Goal: Task Accomplishment & Management: Use online tool/utility

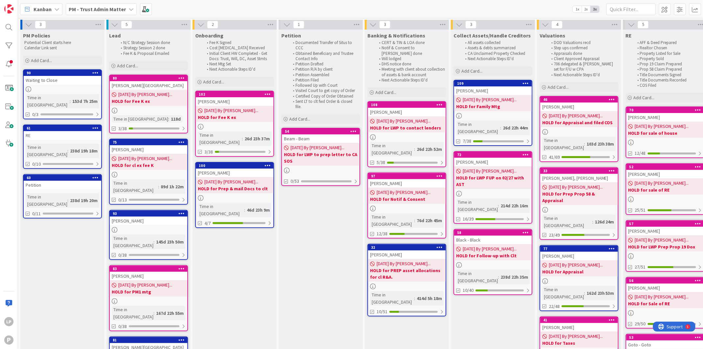
click at [108, 9] on b "PM - Trust Admin Matter" at bounding box center [97, 9] width 57 height 7
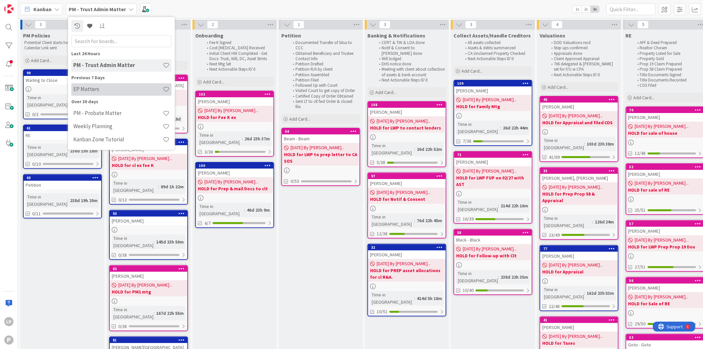
click at [99, 90] on h4 "EP Matters" at bounding box center [117, 89] width 89 height 7
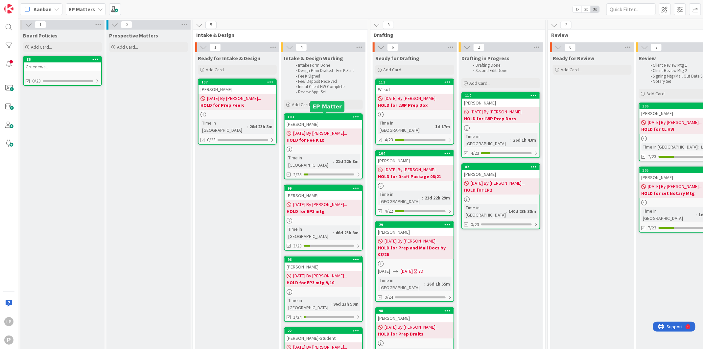
click at [321, 116] on div "103" at bounding box center [324, 117] width 75 height 5
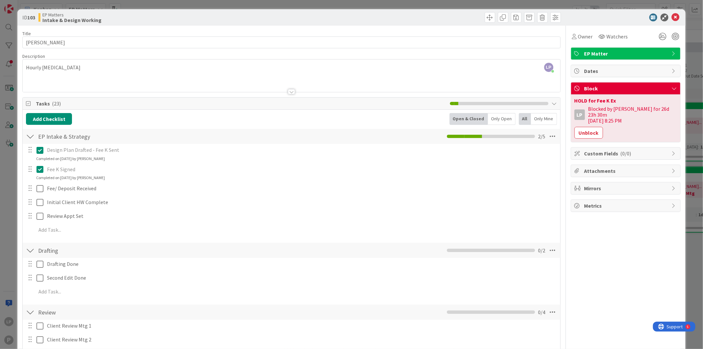
click at [38, 169] on icon at bounding box center [39, 169] width 7 height 8
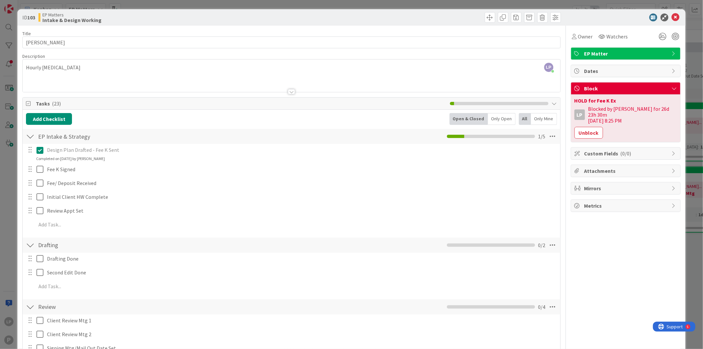
click at [388, 20] on div at bounding box center [426, 17] width 267 height 11
drag, startPoint x: 434, startPoint y: 21, endPoint x: 469, endPoint y: 39, distance: 39.2
click at [433, 21] on div at bounding box center [426, 17] width 267 height 11
click at [671, 17] on icon at bounding box center [675, 17] width 8 height 8
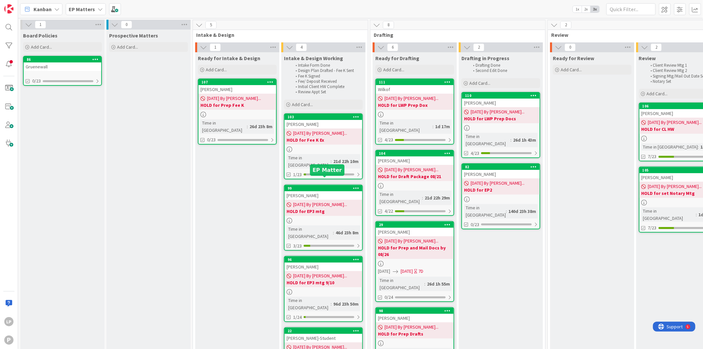
click at [325, 186] on div "99" at bounding box center [324, 188] width 75 height 5
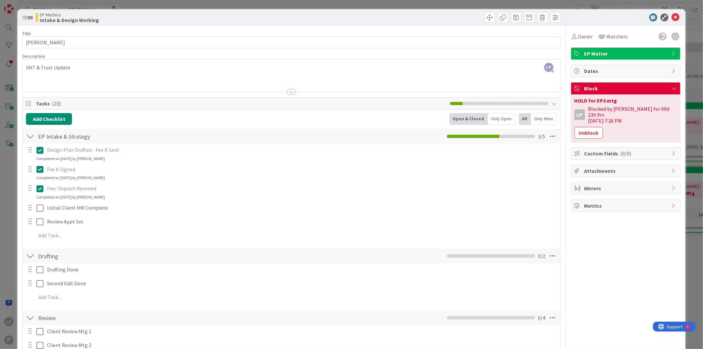
click at [431, 14] on div at bounding box center [426, 17] width 267 height 11
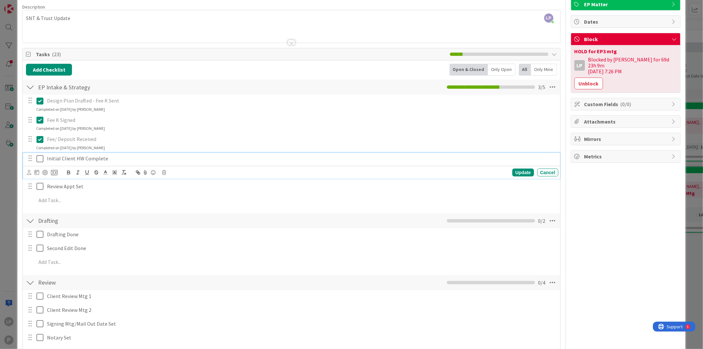
click at [39, 158] on icon at bounding box center [39, 159] width 7 height 8
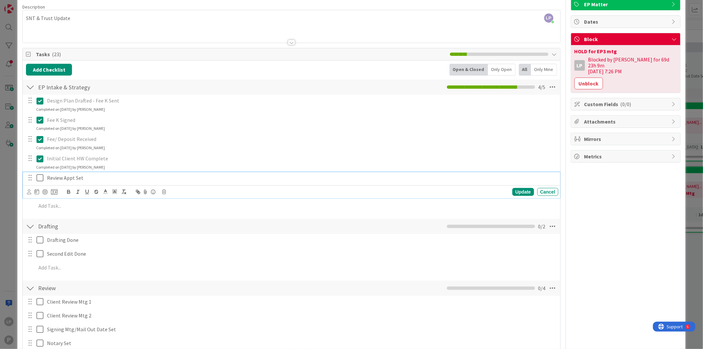
click at [38, 180] on icon at bounding box center [39, 178] width 7 height 8
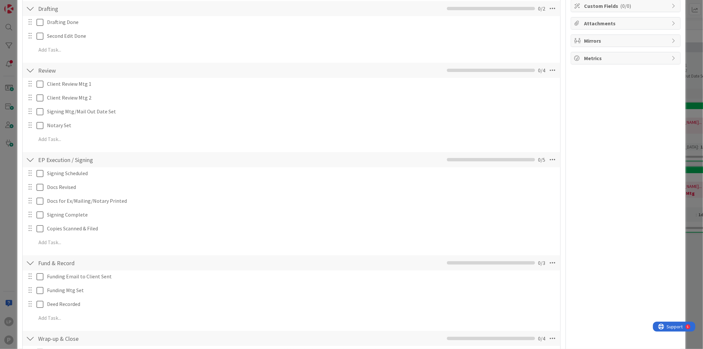
scroll to position [0, 0]
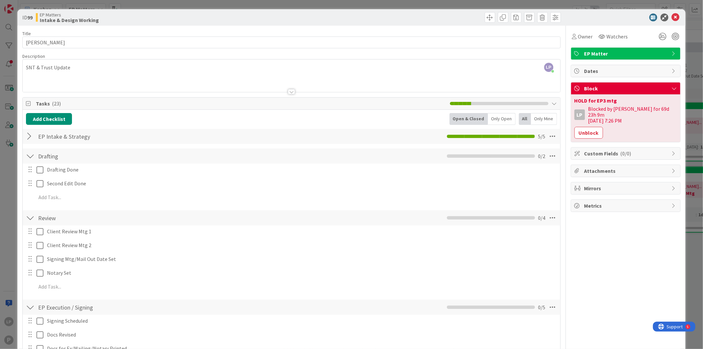
drag, startPoint x: 577, startPoint y: 129, endPoint x: 620, endPoint y: 120, distance: 43.5
click at [577, 129] on button "Unblock" at bounding box center [588, 133] width 29 height 12
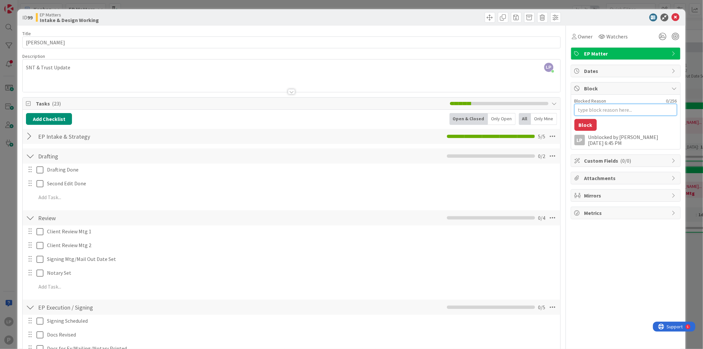
click at [608, 107] on textarea "Blocked Reason" at bounding box center [625, 110] width 102 height 12
paste textarea "HOLD for LWP Prep Dox"
type textarea "HOLD for LWP Prep Dox"
click at [583, 126] on button "Block" at bounding box center [585, 125] width 22 height 12
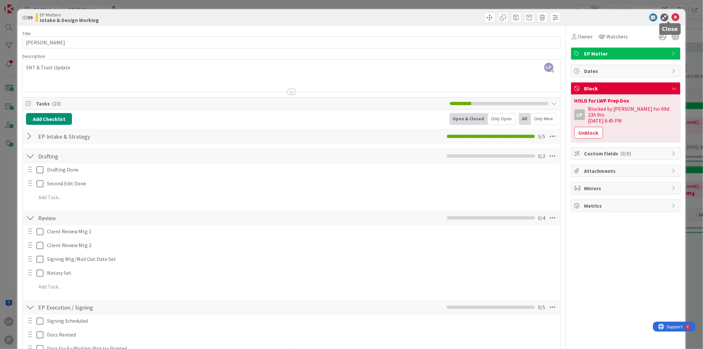
click at [671, 15] on icon at bounding box center [675, 17] width 8 height 8
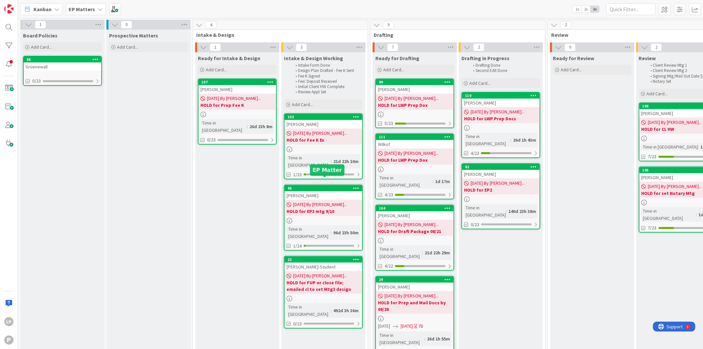
click at [313, 186] on div "96" at bounding box center [324, 188] width 75 height 5
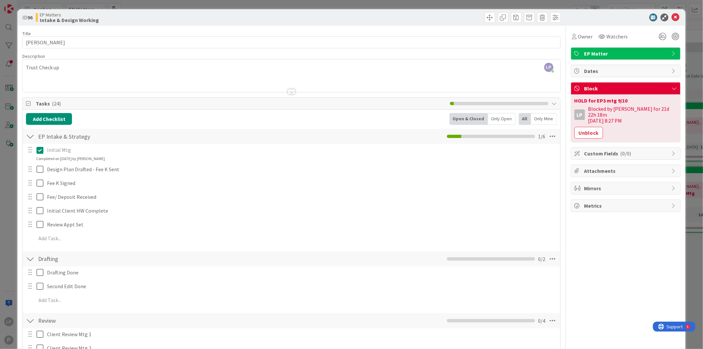
drag, startPoint x: 443, startPoint y: 19, endPoint x: 501, endPoint y: 29, distance: 59.0
click at [443, 19] on div at bounding box center [426, 17] width 267 height 11
click at [671, 16] on icon at bounding box center [675, 17] width 8 height 8
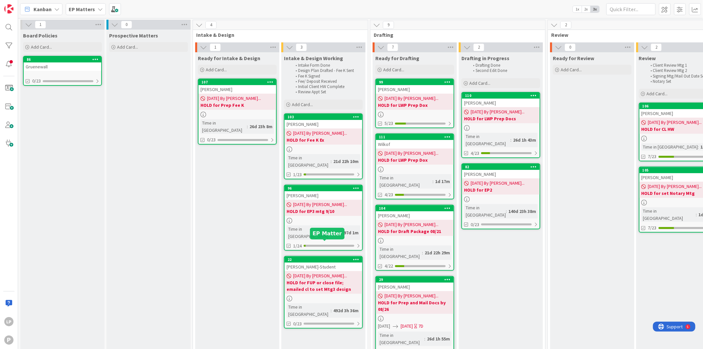
click at [313, 257] on div "22" at bounding box center [324, 259] width 75 height 5
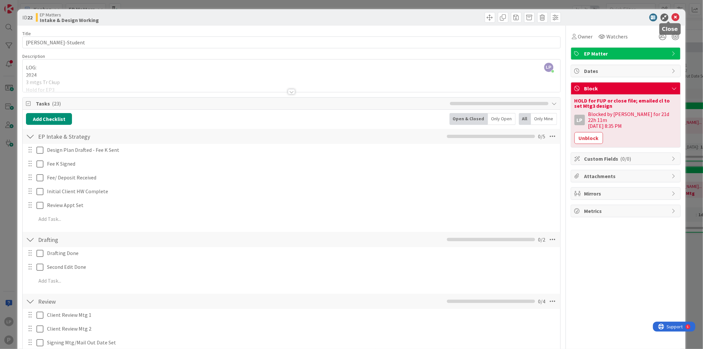
click at [671, 19] on icon at bounding box center [675, 17] width 8 height 8
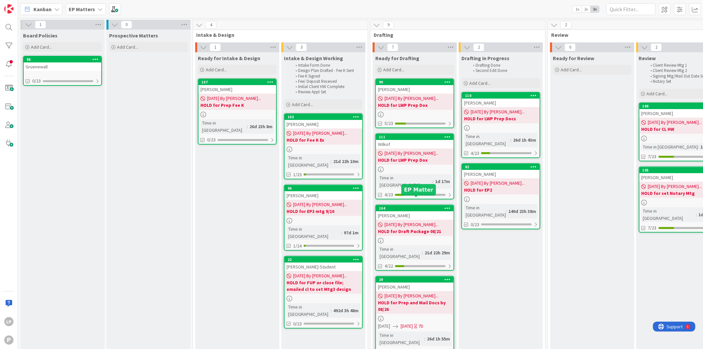
click at [405, 206] on div "104" at bounding box center [416, 208] width 75 height 5
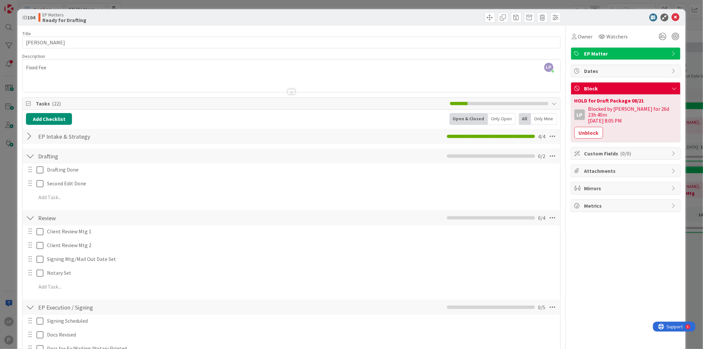
click at [338, 13] on div at bounding box center [426, 17] width 267 height 11
click at [671, 16] on icon at bounding box center [675, 17] width 8 height 8
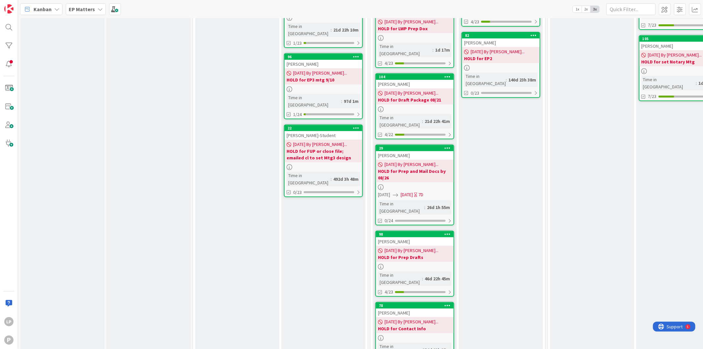
scroll to position [147, 0]
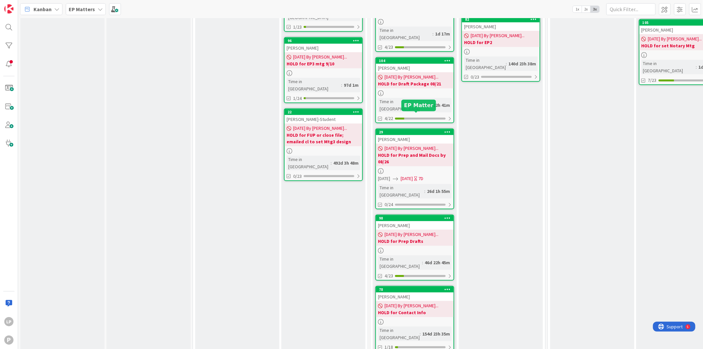
click at [419, 130] on div "29" at bounding box center [416, 132] width 75 height 5
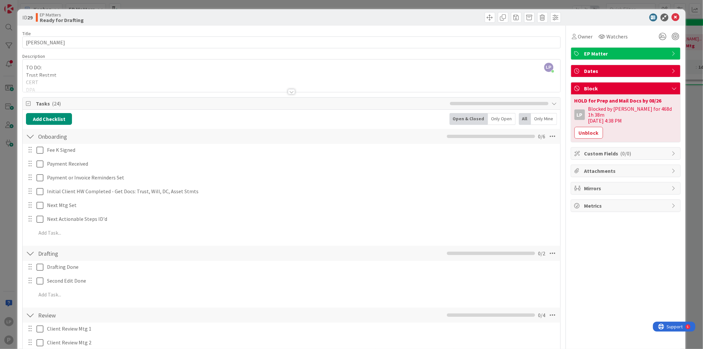
drag, startPoint x: 417, startPoint y: 18, endPoint x: 442, endPoint y: 23, distance: 26.4
click at [417, 18] on div at bounding box center [426, 17] width 267 height 11
click at [671, 18] on icon at bounding box center [675, 17] width 8 height 8
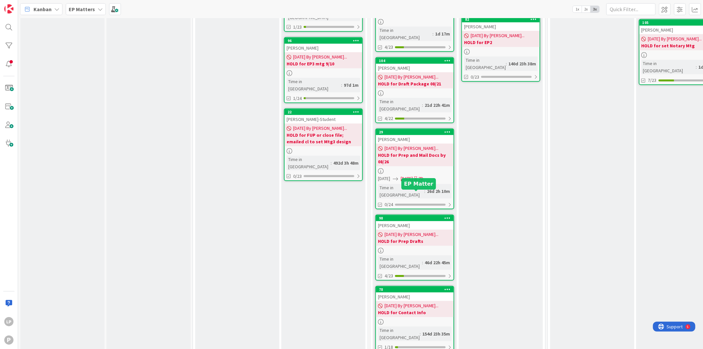
click at [410, 216] on div "98" at bounding box center [416, 218] width 75 height 5
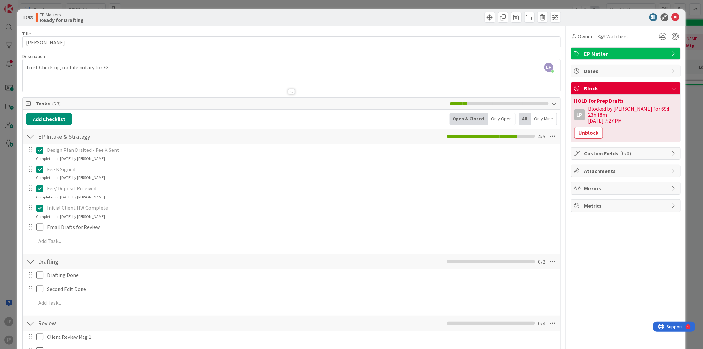
drag, startPoint x: 395, startPoint y: 15, endPoint x: 440, endPoint y: 45, distance: 53.9
click at [395, 15] on div at bounding box center [426, 17] width 267 height 11
click at [671, 16] on icon at bounding box center [675, 17] width 8 height 8
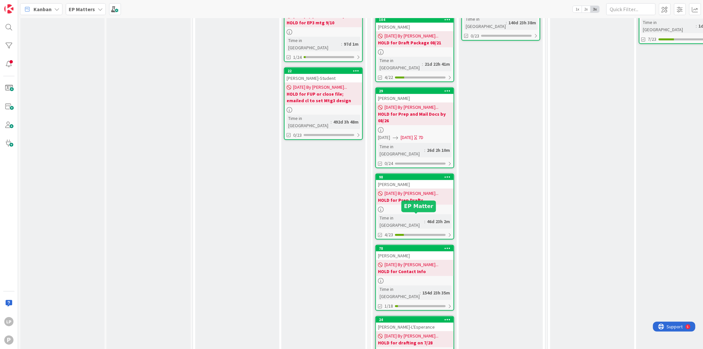
click at [417, 246] on div "78" at bounding box center [416, 248] width 75 height 5
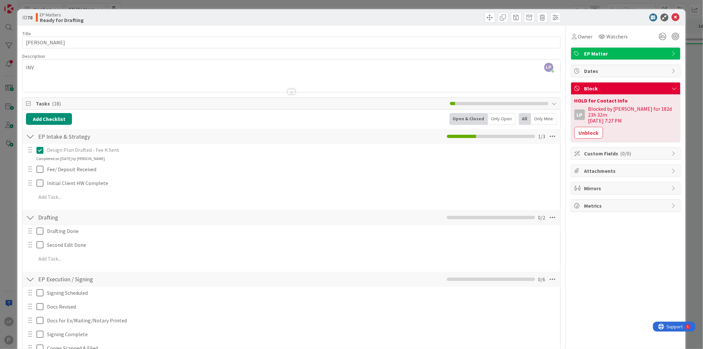
click at [318, 17] on div at bounding box center [426, 17] width 267 height 11
click at [444, 19] on div at bounding box center [426, 17] width 267 height 11
drag, startPoint x: 620, startPoint y: 100, endPoint x: 564, endPoint y: 102, distance: 55.9
click at [571, 102] on div "HOLD for Contact Info LP Blocked by [PERSON_NAME] for 182d 23h 32m [DATE] 7:27 …" at bounding box center [625, 118] width 109 height 47
copy div "HOLD for Contact Info"
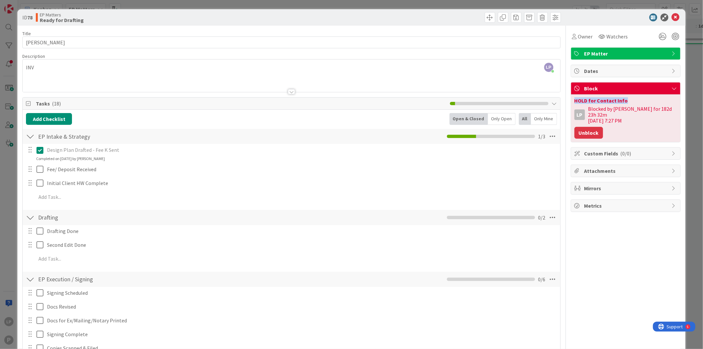
click at [581, 127] on button "Unblock" at bounding box center [588, 133] width 29 height 12
type textarea "x"
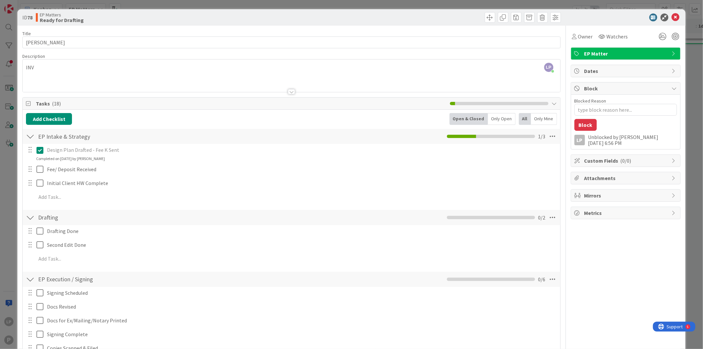
scroll to position [172, 0]
click at [619, 106] on textarea "Blocked Reason" at bounding box center [625, 110] width 102 height 12
paste textarea "HOLD for Contact Info"
type textarea "HOLD for Contact Info"
type textarea "x"
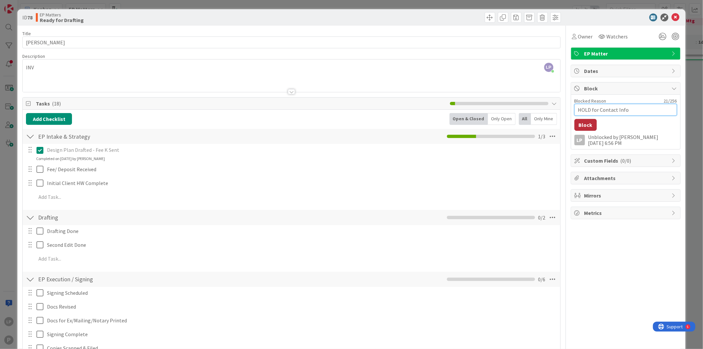
type textarea "HOLD for Contact Info"
click at [581, 122] on button "Block" at bounding box center [585, 125] width 22 height 12
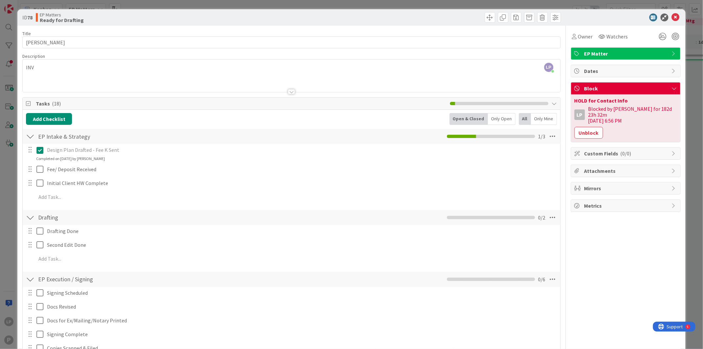
scroll to position [189, 0]
click at [671, 18] on icon at bounding box center [675, 17] width 8 height 8
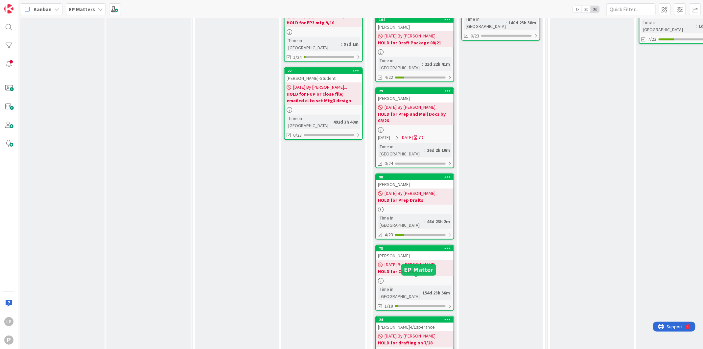
click at [414, 317] on div "24" at bounding box center [416, 319] width 75 height 5
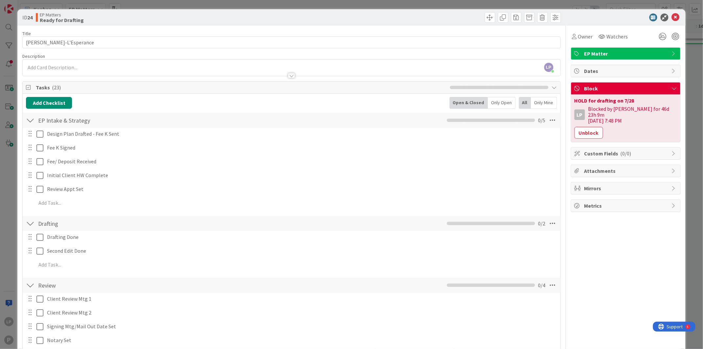
click at [443, 14] on div at bounding box center [426, 17] width 267 height 11
drag, startPoint x: 628, startPoint y: 99, endPoint x: 569, endPoint y: 92, distance: 59.2
click at [571, 92] on div "Block HOLD for drafting on 7/28 LP Blocked by [PERSON_NAME] for 46d 23h 9m [DAT…" at bounding box center [626, 112] width 110 height 60
copy div "HOLD for drafting on 7/28"
click at [585, 128] on button "Unblock" at bounding box center [588, 133] width 29 height 12
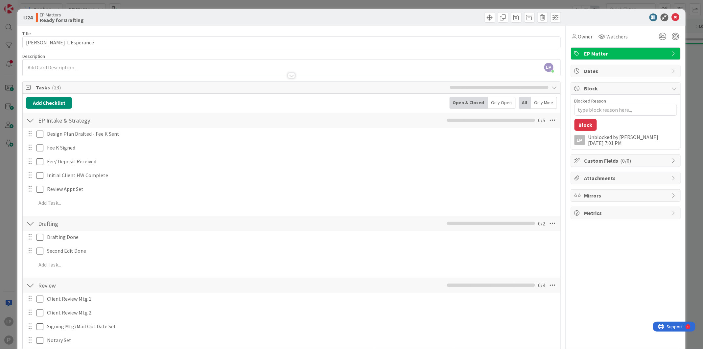
scroll to position [172, 0]
click at [616, 110] on textarea "Blocked Reason" at bounding box center [625, 110] width 102 height 12
paste textarea "HOLD for drafting on 7/28"
type textarea "x"
type textarea "HOLD for drafting on 7/28"
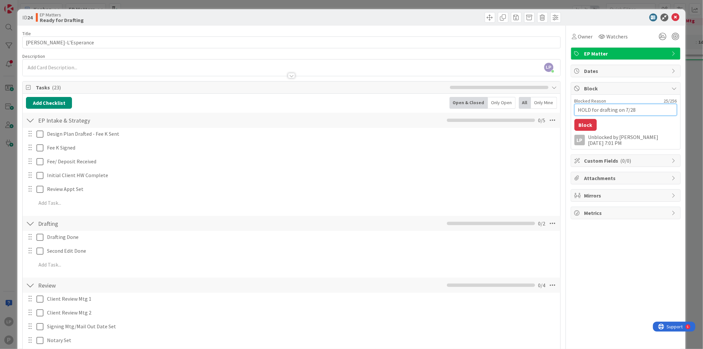
click at [628, 111] on textarea "HOLD for drafting on 7/28" at bounding box center [625, 110] width 102 height 12
type textarea "x"
type textarea "HOLD for drafting on 7/2"
type textarea "x"
type textarea "HOLD for drafting on 7"
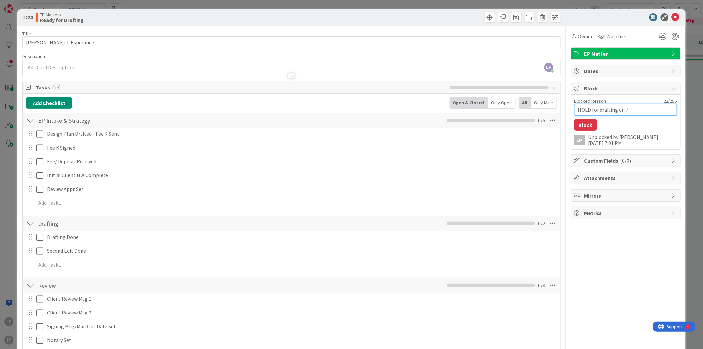
type textarea "x"
type textarea "HOLD for drafting on 7/"
type textarea "x"
type textarea "HOLD for drafting on 7/2"
type textarea "x"
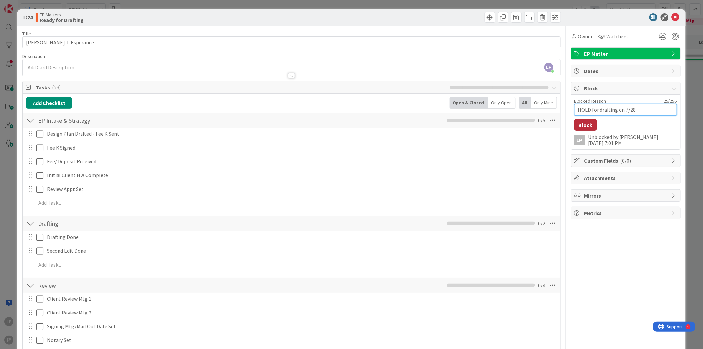
type textarea "HOLD for drafting on 7/28"
click at [578, 124] on button "Block" at bounding box center [585, 125] width 22 height 12
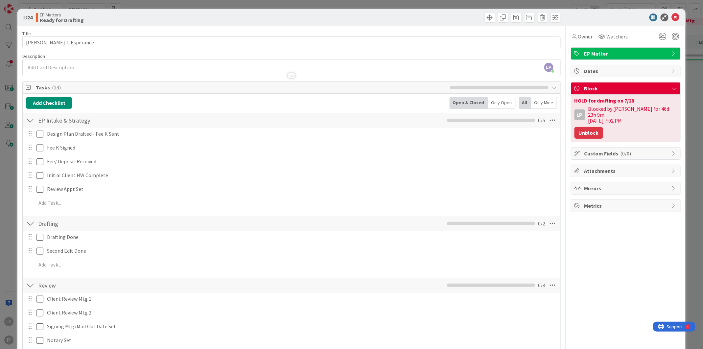
scroll to position [189, 0]
click at [671, 17] on icon at bounding box center [675, 17] width 8 height 8
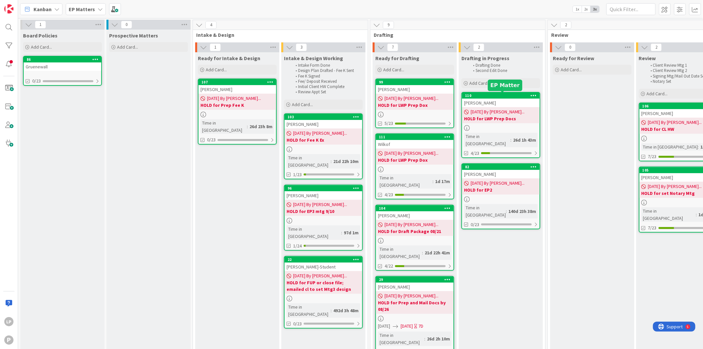
click at [502, 94] on div "110" at bounding box center [502, 95] width 75 height 5
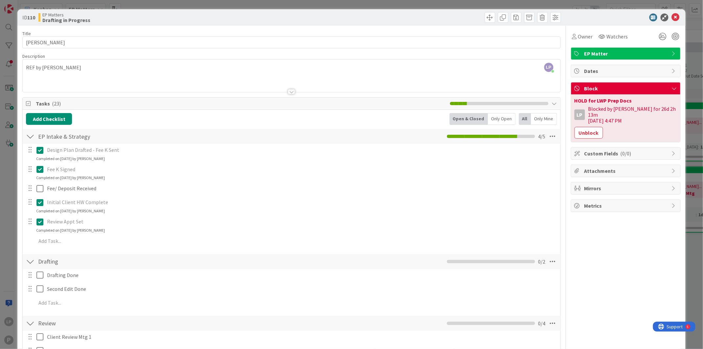
drag, startPoint x: 268, startPoint y: 17, endPoint x: 312, endPoint y: 84, distance: 80.2
click at [268, 17] on div "EP Matters Drafting in Progress" at bounding box center [163, 17] width 251 height 11
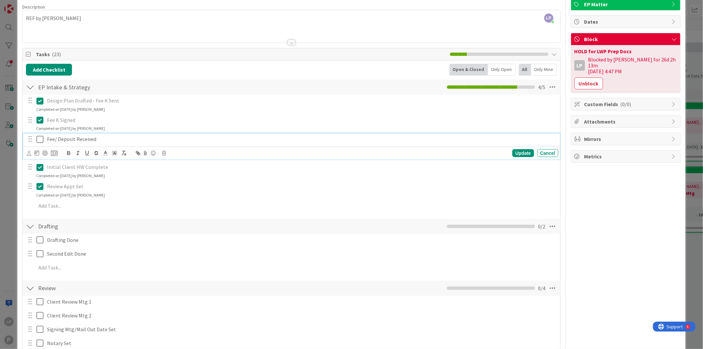
click at [40, 140] on icon at bounding box center [39, 139] width 7 height 8
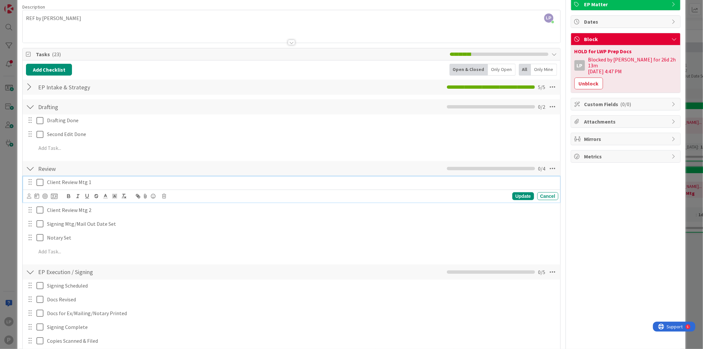
click at [39, 184] on icon at bounding box center [39, 182] width 7 height 8
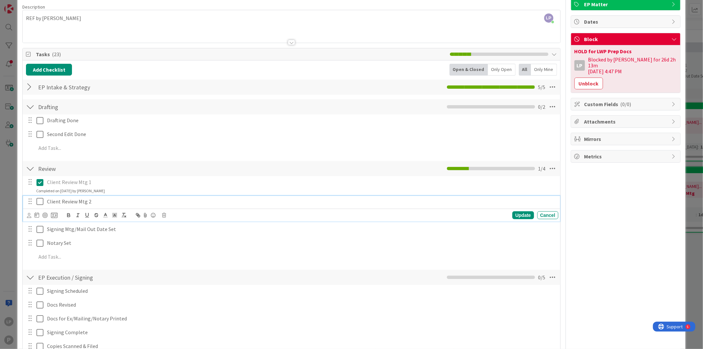
click at [40, 202] on icon at bounding box center [39, 201] width 7 height 8
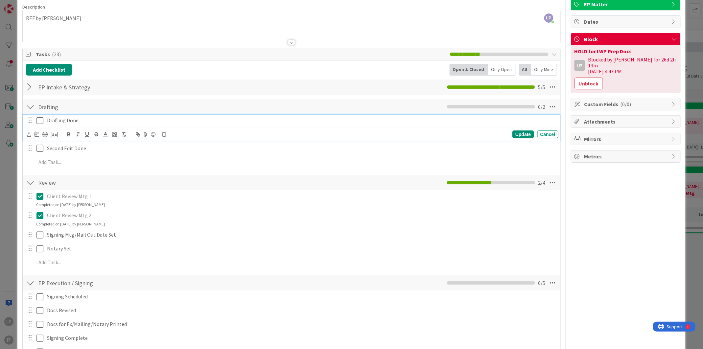
click at [41, 119] on icon at bounding box center [39, 121] width 7 height 8
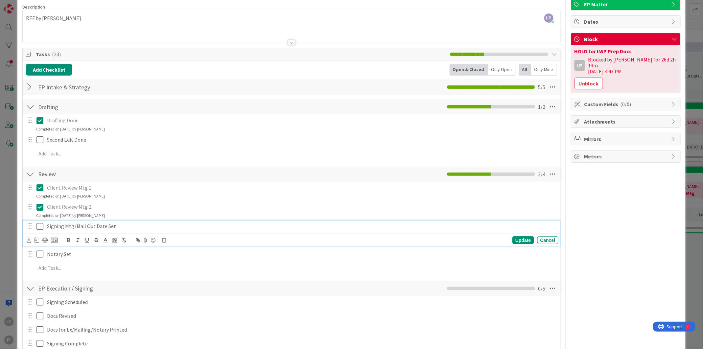
click at [39, 226] on icon at bounding box center [39, 226] width 7 height 8
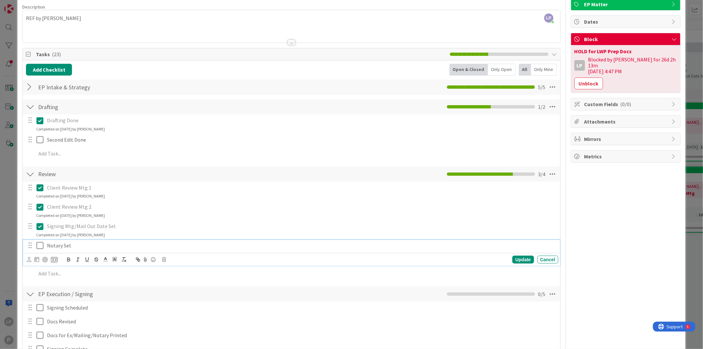
click at [38, 247] on icon at bounding box center [39, 245] width 7 height 8
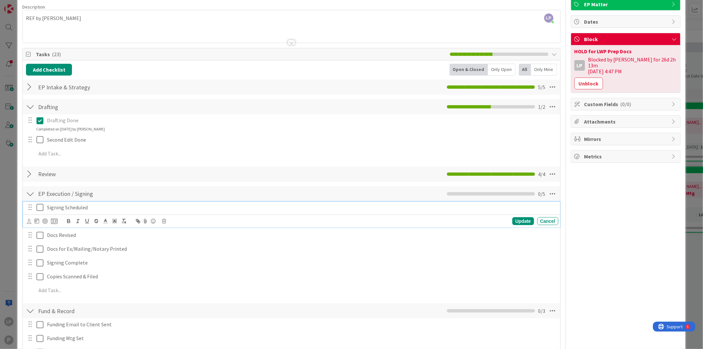
click at [41, 208] on icon at bounding box center [39, 207] width 7 height 8
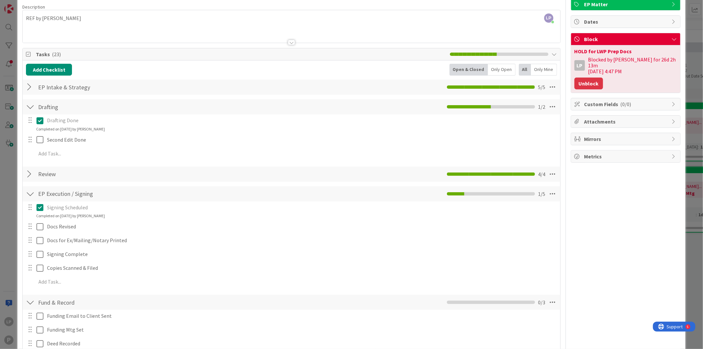
click at [574, 80] on button "Unblock" at bounding box center [588, 84] width 29 height 12
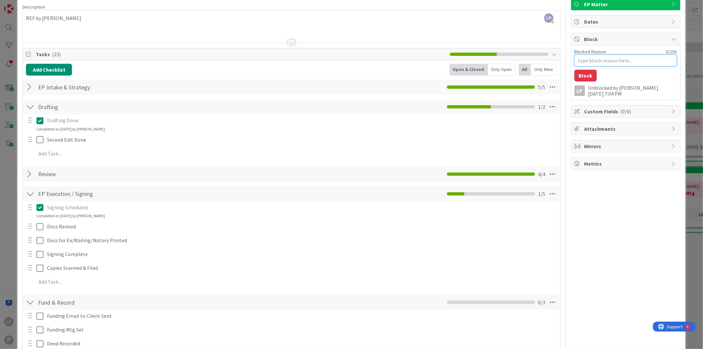
click at [601, 60] on textarea "Blocked Reason" at bounding box center [625, 61] width 102 height 12
paste textarea "HOLD for Prep for Ex"
type textarea "x"
type textarea "HOLD for Prep for Ex"
click at [580, 76] on button "Block" at bounding box center [585, 76] width 22 height 12
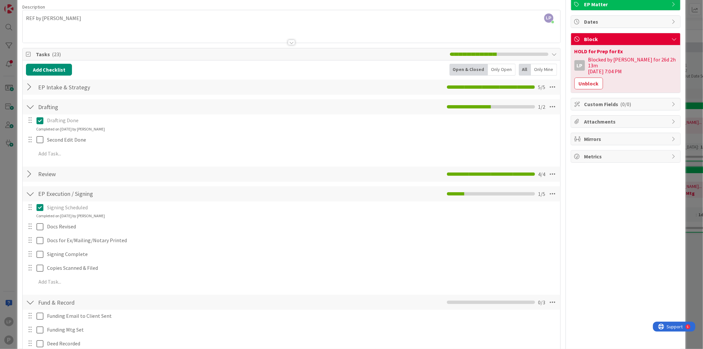
scroll to position [0, 0]
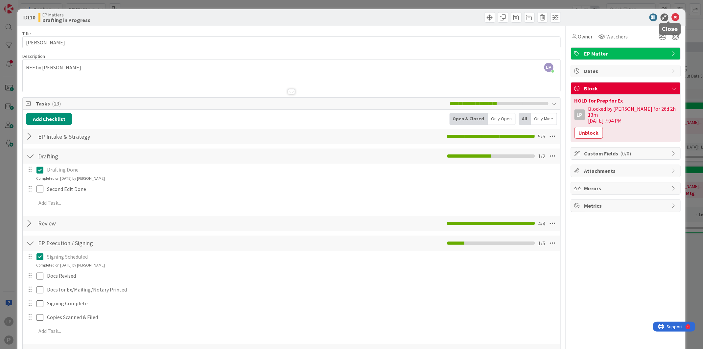
click at [671, 17] on icon at bounding box center [675, 17] width 8 height 8
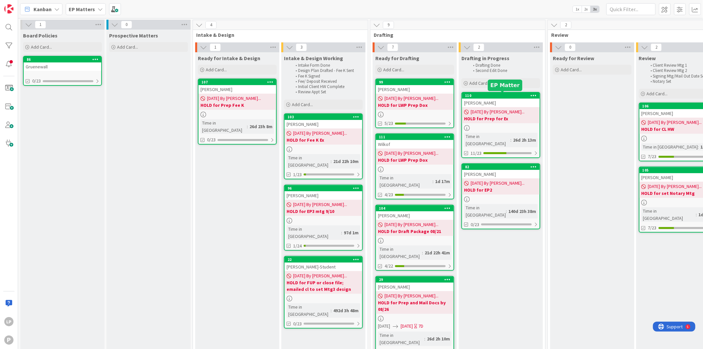
click at [494, 94] on div "110" at bounding box center [502, 95] width 75 height 5
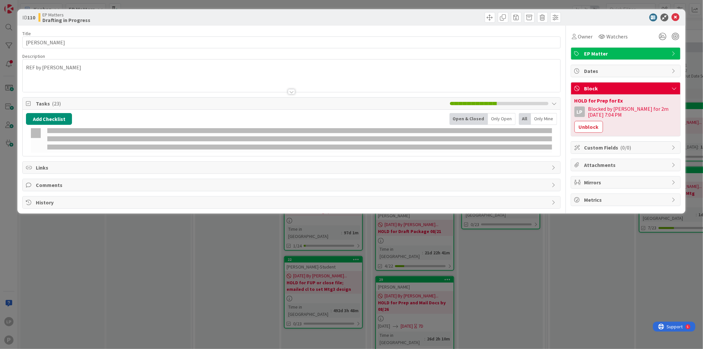
click at [679, 17] on div "ID 110 EP Matters Drafting in Progress Title 5 / 128 [PERSON_NAME] Description …" at bounding box center [351, 174] width 703 height 349
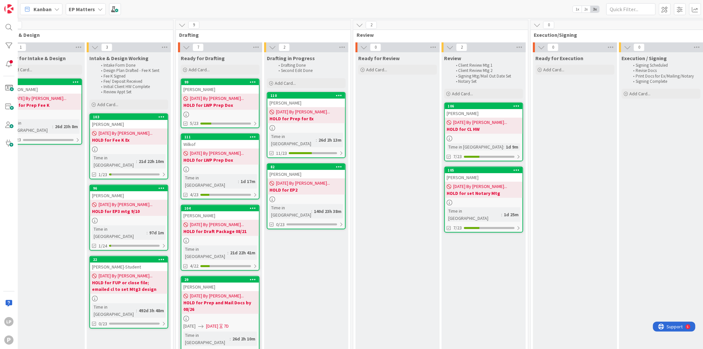
scroll to position [0, 197]
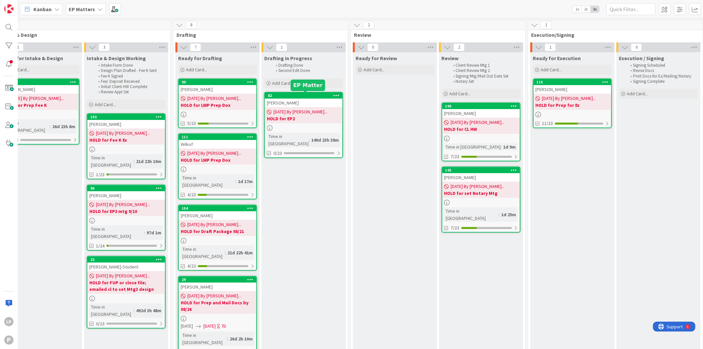
click at [297, 96] on div "82" at bounding box center [305, 95] width 75 height 5
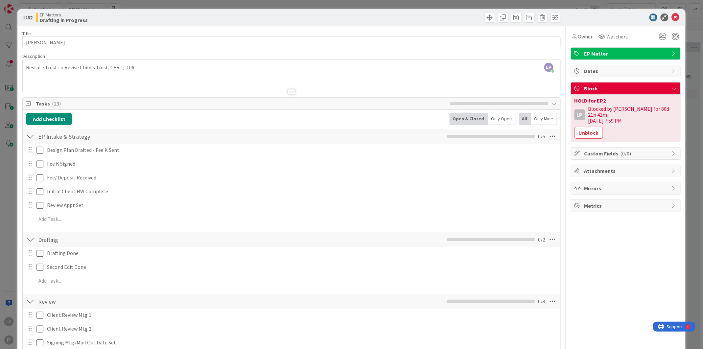
drag, startPoint x: 413, startPoint y: 17, endPoint x: 419, endPoint y: 22, distance: 8.2
click at [413, 17] on div at bounding box center [426, 17] width 267 height 11
click at [587, 128] on button "Unblock" at bounding box center [588, 133] width 29 height 12
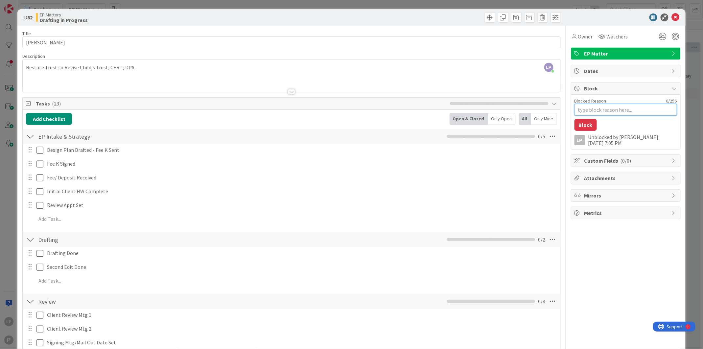
click at [598, 108] on textarea "Blocked Reason" at bounding box center [625, 110] width 102 height 12
paste textarea "HOLD for REV 9/18"
type textarea "x"
type textarea "HOLD for REV 9/18"
type textarea "x"
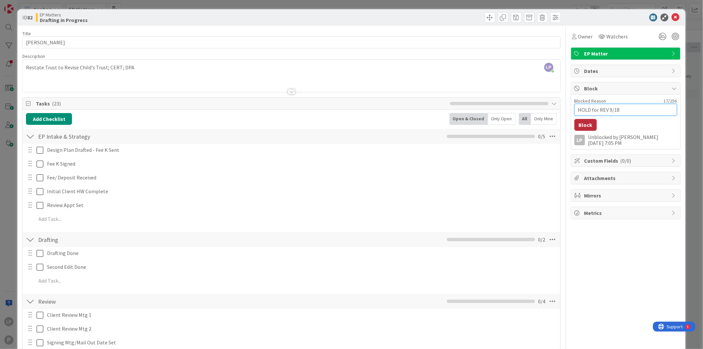
type textarea "HOLD for REV 9/18"
click at [580, 126] on button "Block" at bounding box center [585, 125] width 22 height 12
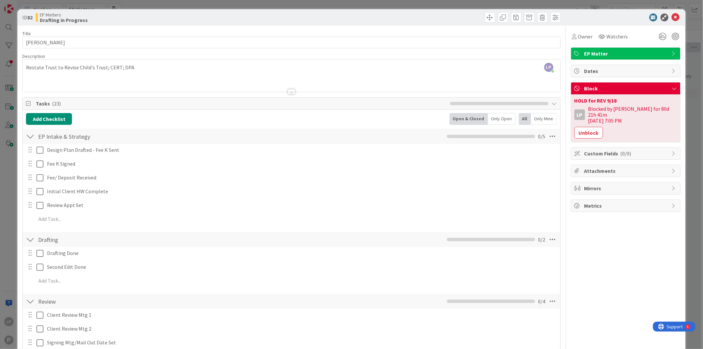
click at [390, 15] on div at bounding box center [426, 17] width 267 height 11
click at [671, 19] on icon at bounding box center [675, 17] width 8 height 8
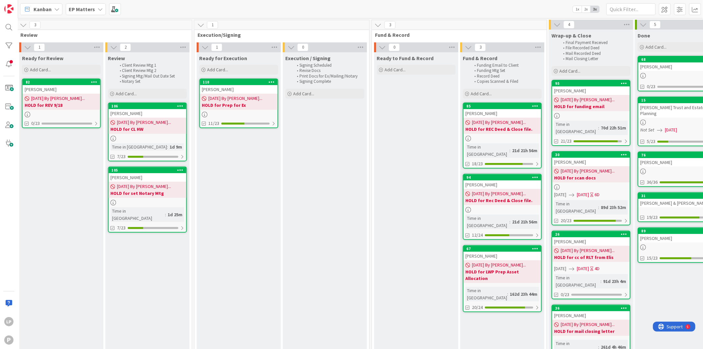
scroll to position [0, 532]
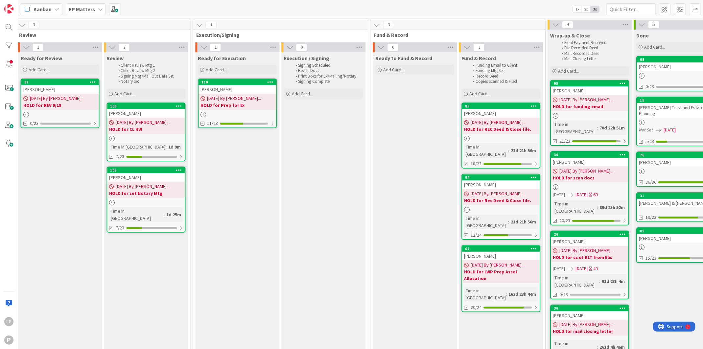
click at [90, 7] on b "EP Matters" at bounding box center [82, 9] width 26 height 7
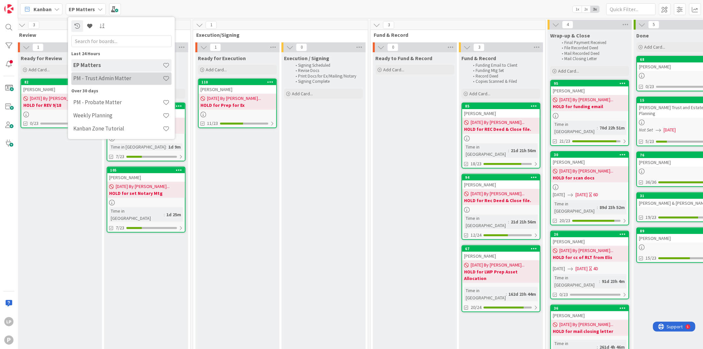
click at [90, 81] on h4 "PM - Trust Admin Matter" at bounding box center [117, 78] width 89 height 7
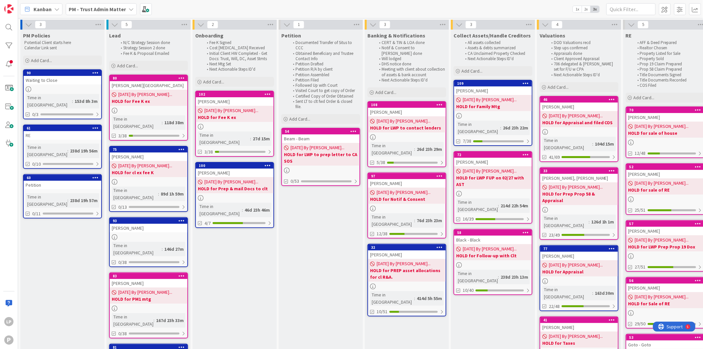
click at [541, 11] on div "Kanban PM - Trust Admin Matter 1x 2x 3x" at bounding box center [360, 9] width 685 height 18
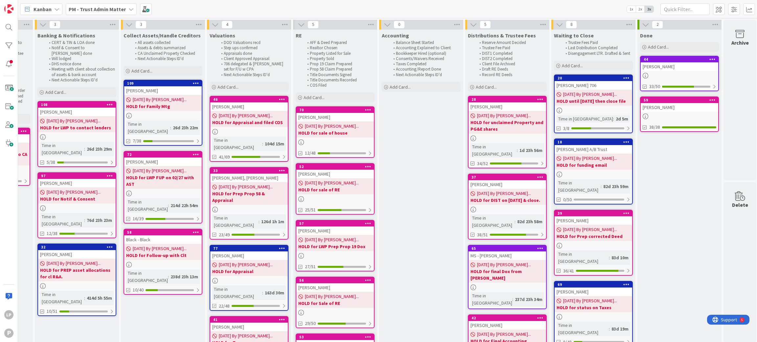
scroll to position [0, 329]
click at [81, 102] on div "108" at bounding box center [78, 104] width 75 height 5
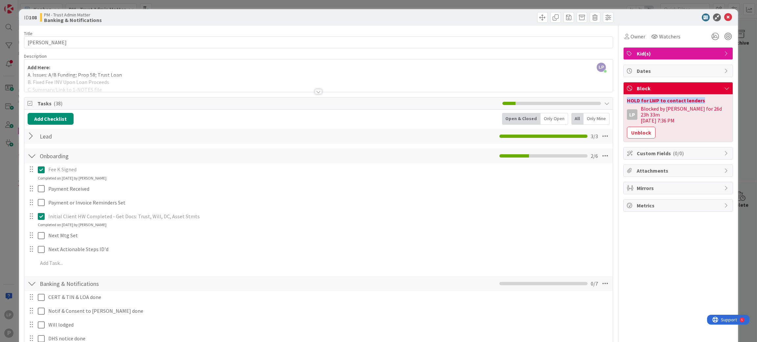
drag, startPoint x: 697, startPoint y: 97, endPoint x: 616, endPoint y: 97, distance: 81.1
click at [623, 97] on div "HOLD for LWP to contact lenders LP Blocked by [PERSON_NAME] for 26d 23h 33m [DA…" at bounding box center [677, 118] width 109 height 47
copy div "HOLD for LWP to contact lenders"
click at [636, 127] on button "Unblock" at bounding box center [641, 133] width 29 height 12
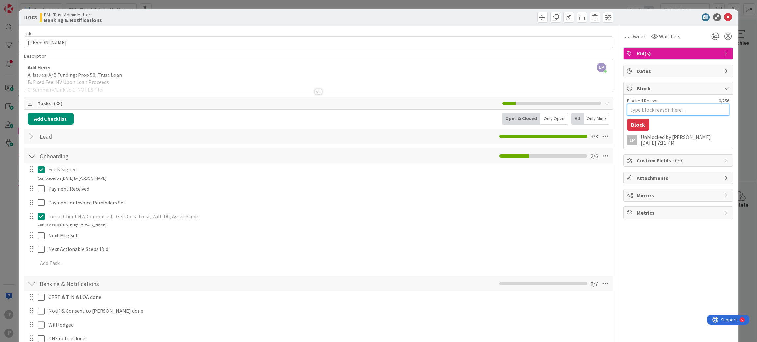
click at [649, 105] on textarea "Blocked Reason" at bounding box center [678, 110] width 102 height 12
paste textarea "HOLD for LWP to contact lenders"
type textarea "x"
type textarea "HOLD for LWP to contact lenders"
drag, startPoint x: 632, startPoint y: 126, endPoint x: 619, endPoint y: 171, distance: 47.5
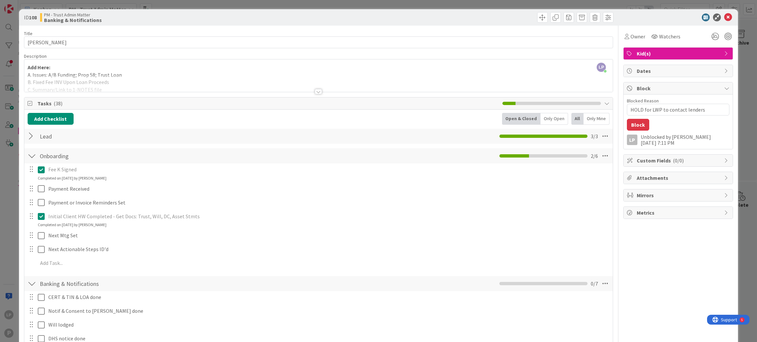
click at [632, 126] on button "Block" at bounding box center [638, 125] width 22 height 12
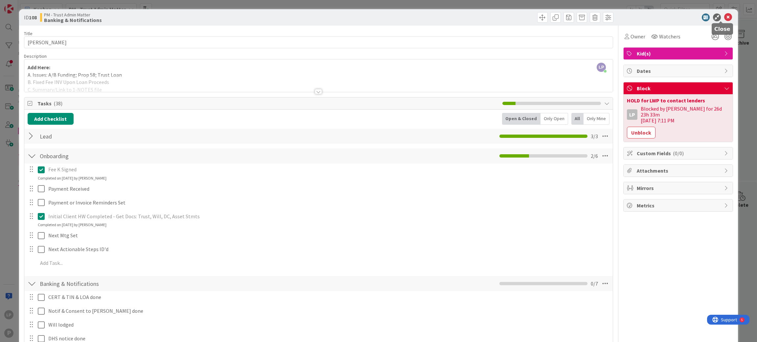
click at [702, 17] on icon at bounding box center [728, 17] width 8 height 8
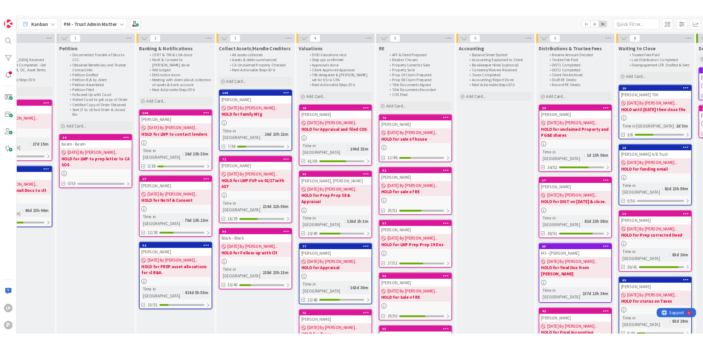
scroll to position [0, 217]
